Goal: Entertainment & Leisure: Consume media (video, audio)

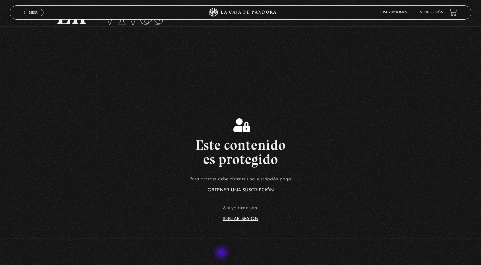
scroll to position [40, 0]
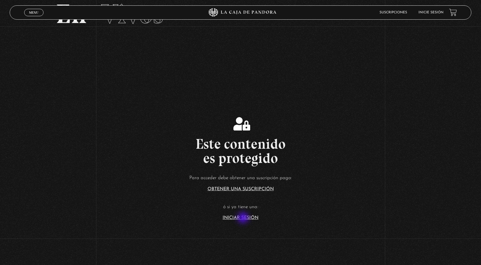
click at [244, 218] on link "Iniciar Sesión" at bounding box center [241, 217] width 36 height 5
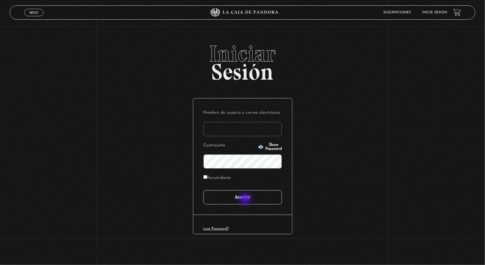
type input "[EMAIL_ADDRESS][DOMAIN_NAME]"
click at [246, 200] on input "Acceder" at bounding box center [243, 197] width 78 height 14
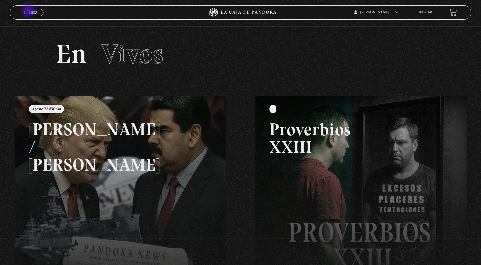
click at [29, 11] on span "Menu" at bounding box center [33, 12] width 9 height 3
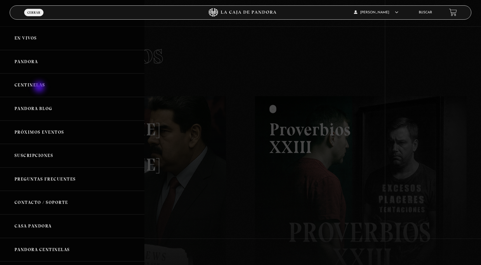
click at [40, 88] on link "Centinelas" at bounding box center [72, 85] width 144 height 24
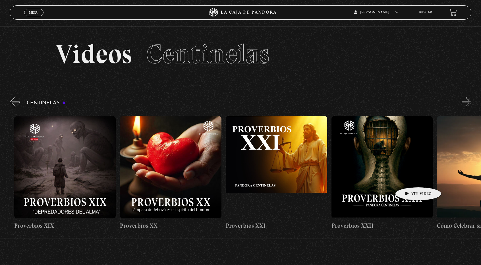
scroll to position [0, 2215]
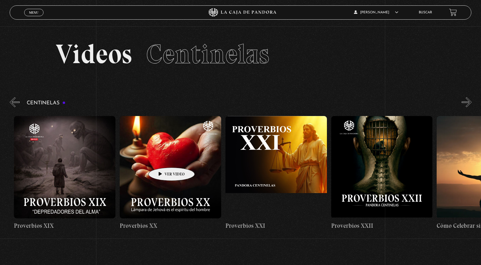
click at [163, 159] on figure at bounding box center [170, 167] width 101 height 102
